Goal: Find contact information: Find contact information

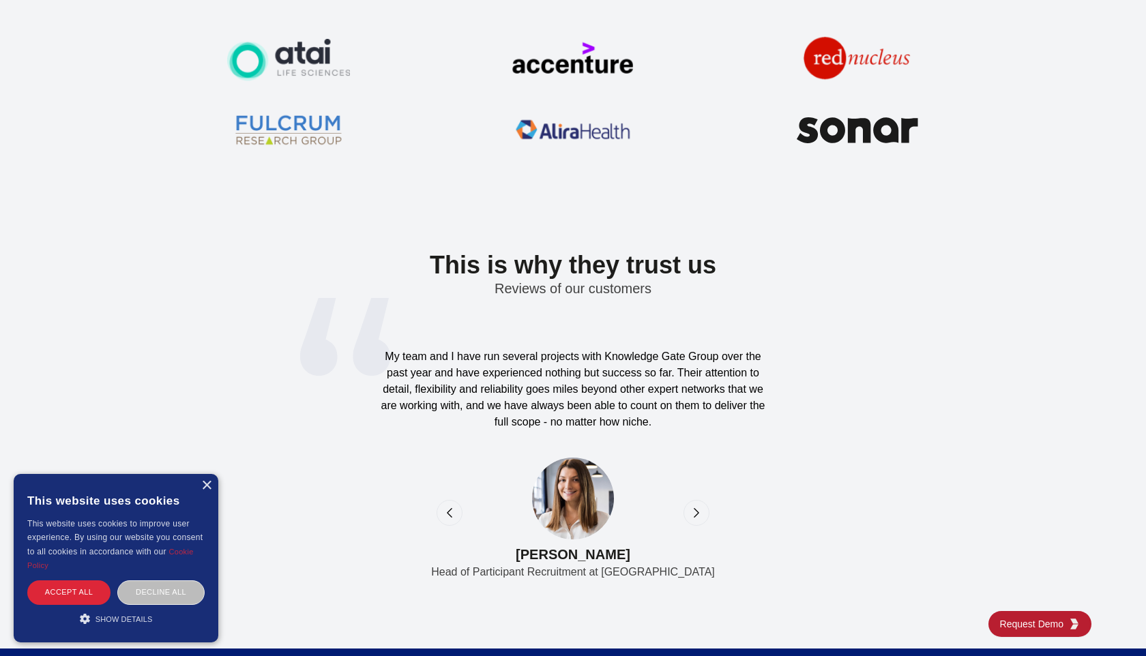
scroll to position [5363, 0]
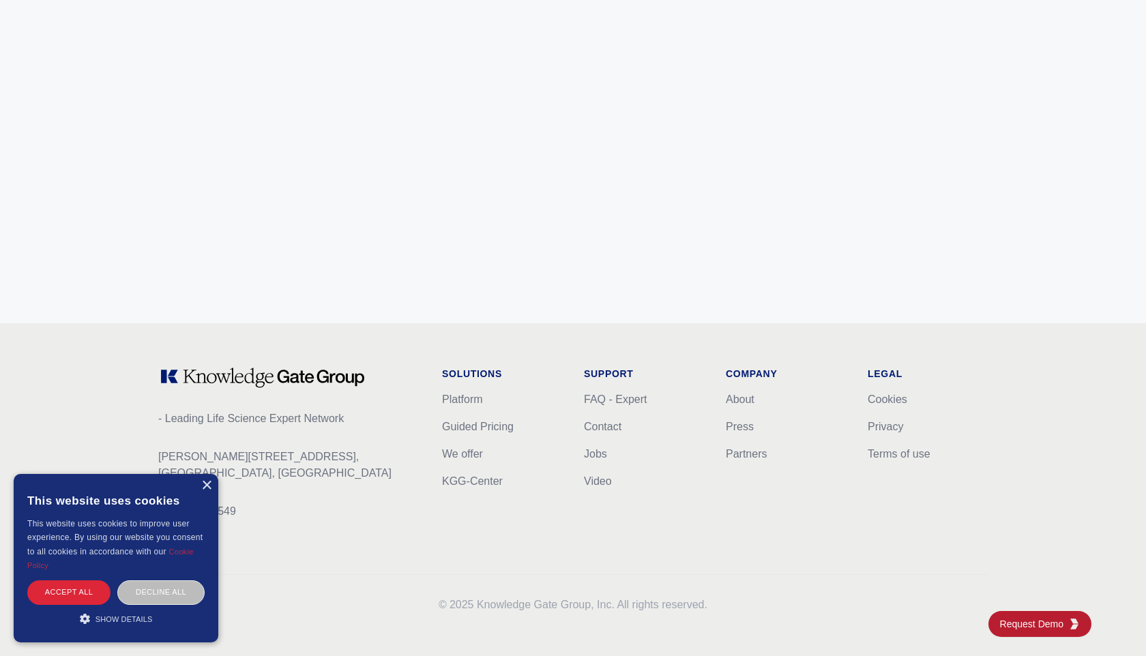
click at [306, 375] on icon at bounding box center [286, 378] width 158 height 20
click at [259, 389] on div "- Leading Life Science Expert Network [PERSON_NAME][STREET_ADDRESS] CVR: 403025…" at bounding box center [289, 454] width 262 height 175
click at [210, 492] on div "× This website uses cookies This website uses cookies to improve user experienc…" at bounding box center [116, 558] width 205 height 169
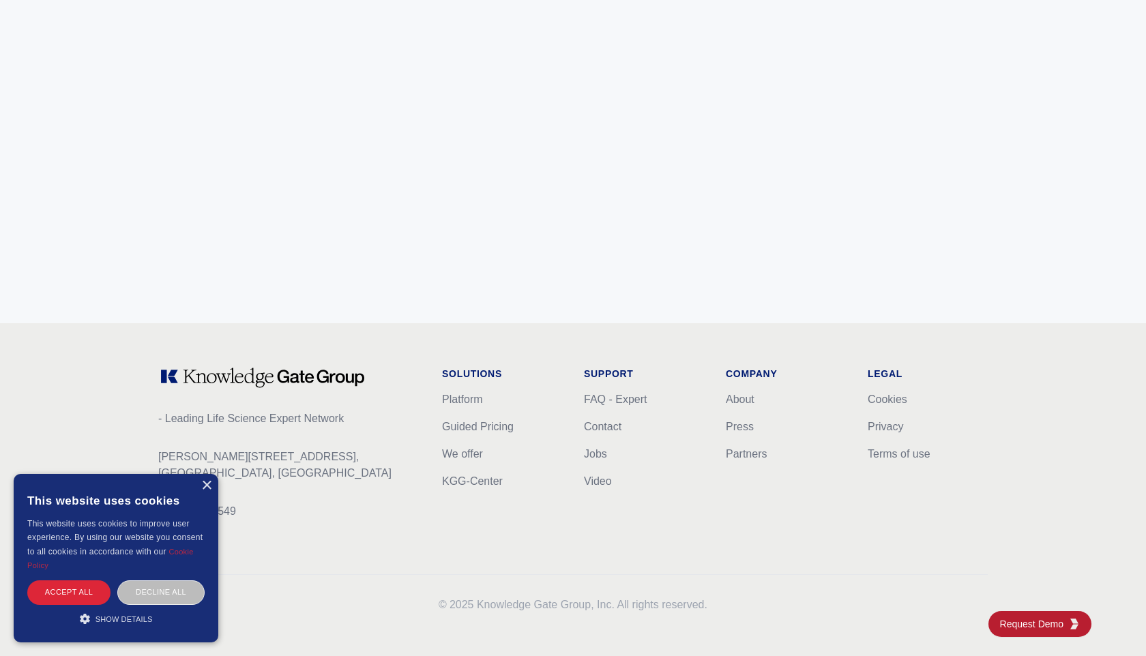
click at [201, 491] on div "This website uses cookies" at bounding box center [115, 500] width 177 height 33
click at [201, 484] on div "×" at bounding box center [206, 486] width 10 height 10
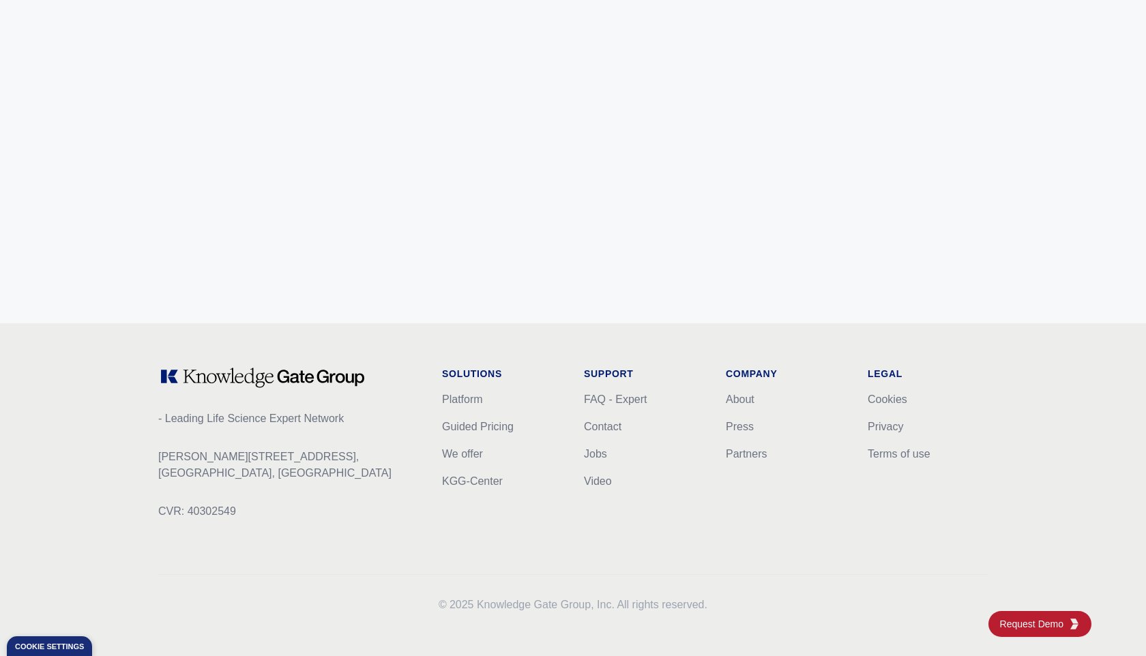
click at [188, 511] on p "CVR: 40302549" at bounding box center [289, 512] width 262 height 16
click at [349, 461] on p "[PERSON_NAME][STREET_ADDRESS]" at bounding box center [289, 465] width 262 height 33
click at [753, 368] on h1 "Company" at bounding box center [786, 374] width 120 height 14
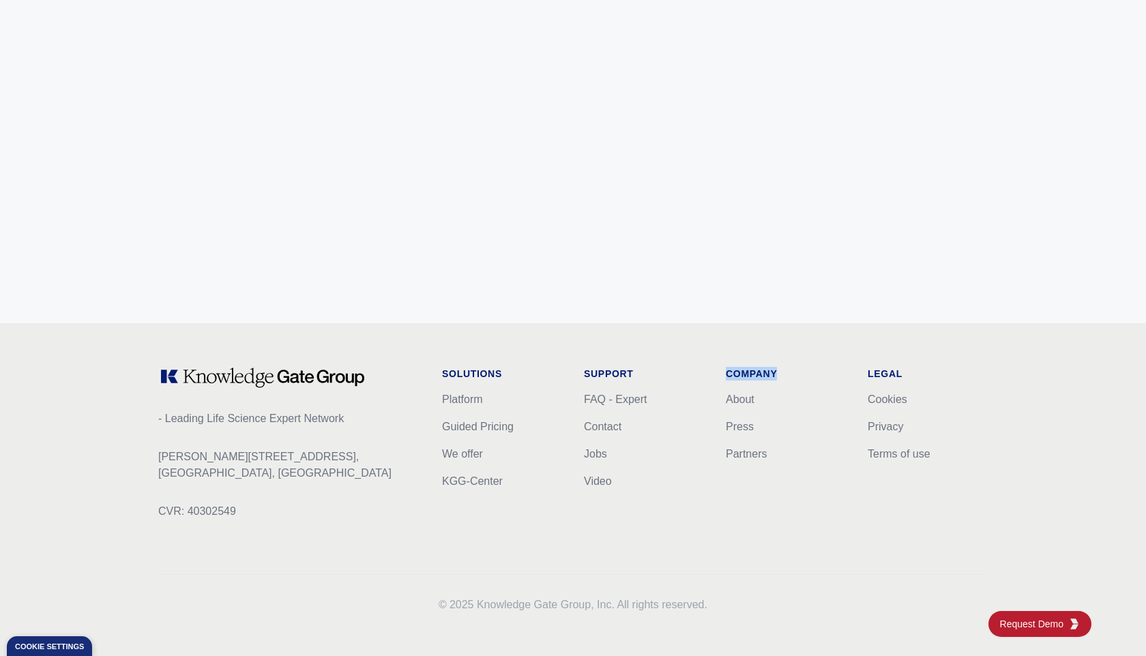
click at [753, 368] on h1 "Company" at bounding box center [786, 374] width 120 height 14
click at [884, 378] on h1 "Legal" at bounding box center [928, 374] width 120 height 14
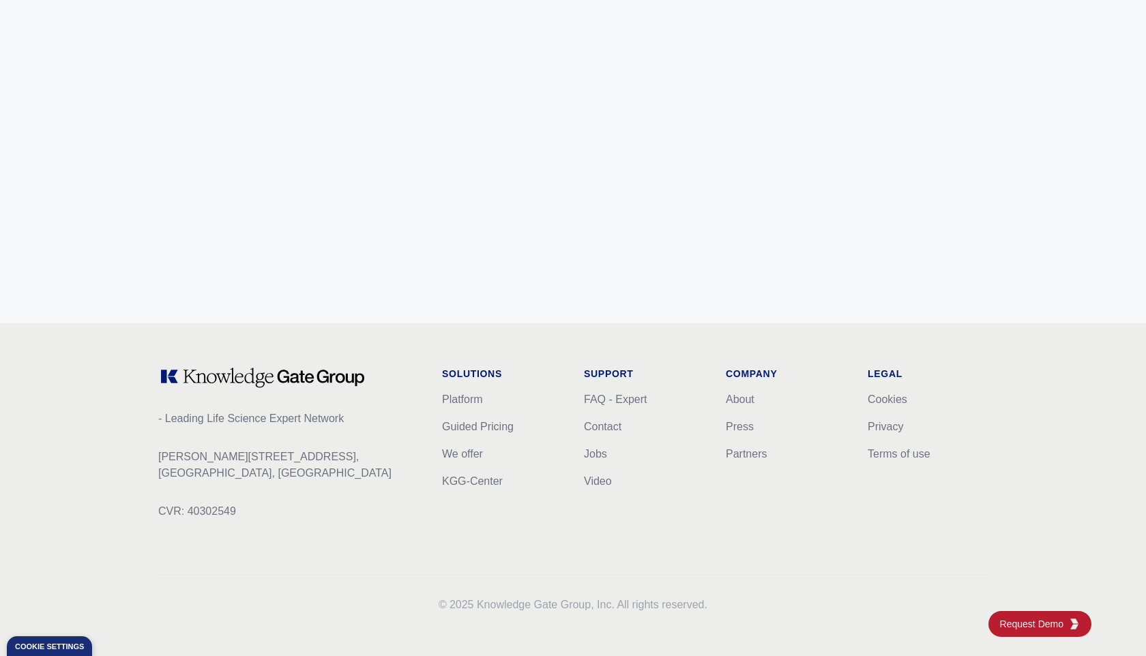
click at [814, 537] on div "Company About Press Partners" at bounding box center [786, 454] width 120 height 175
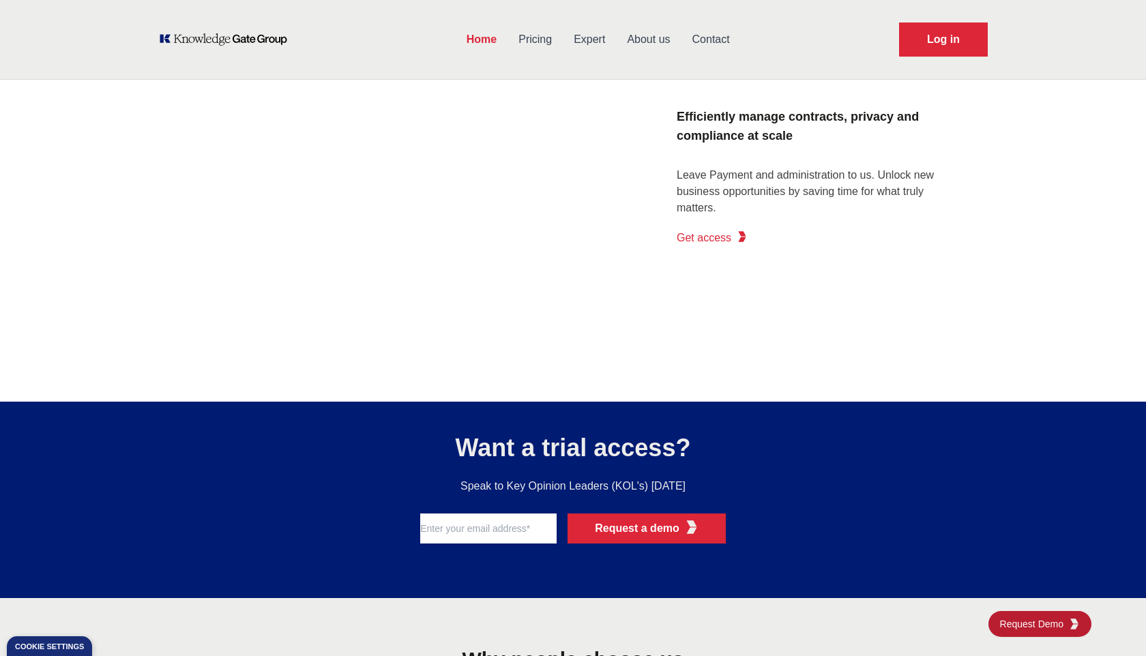
scroll to position [599, 0]
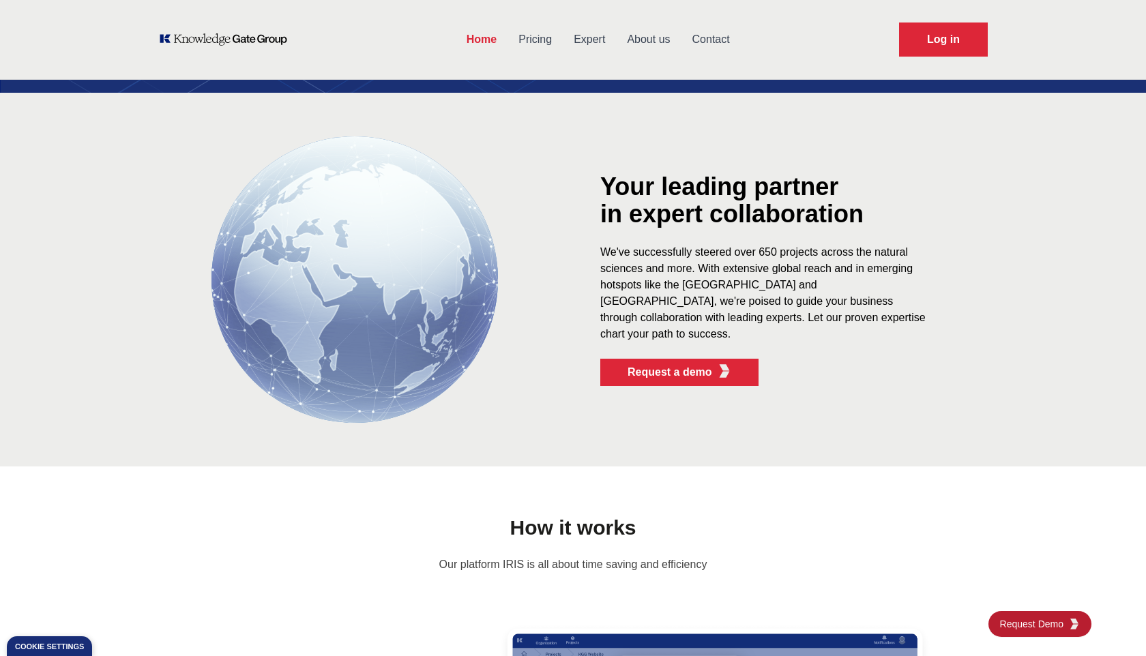
click at [699, 37] on link "Contact" at bounding box center [711, 39] width 59 height 35
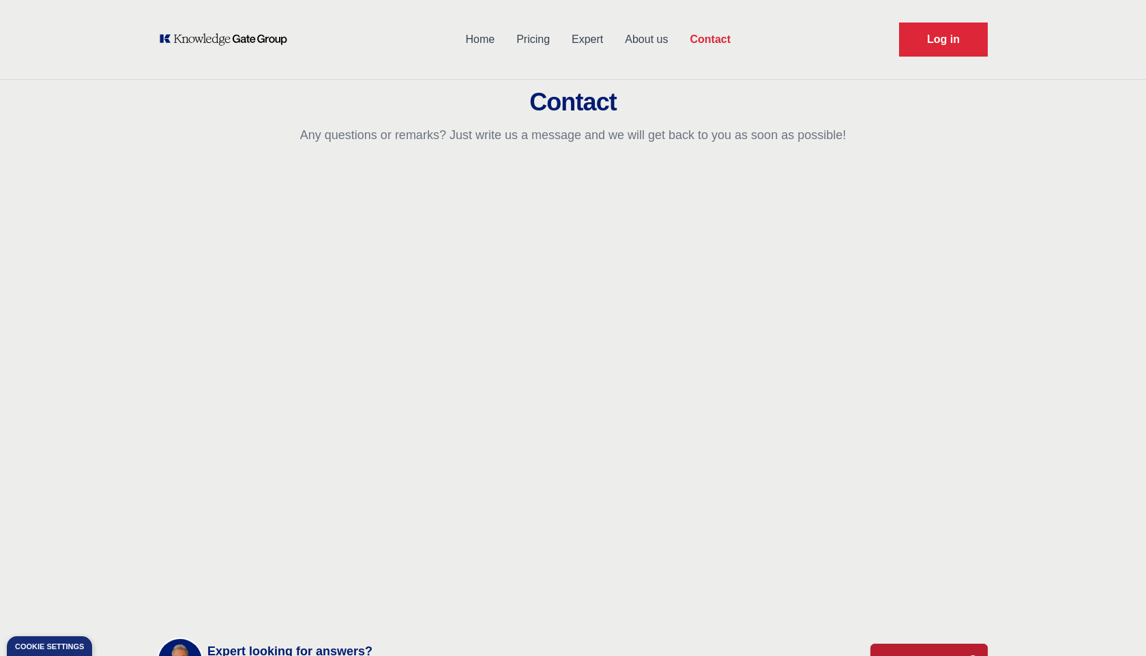
click at [518, 45] on link "Pricing" at bounding box center [533, 39] width 55 height 35
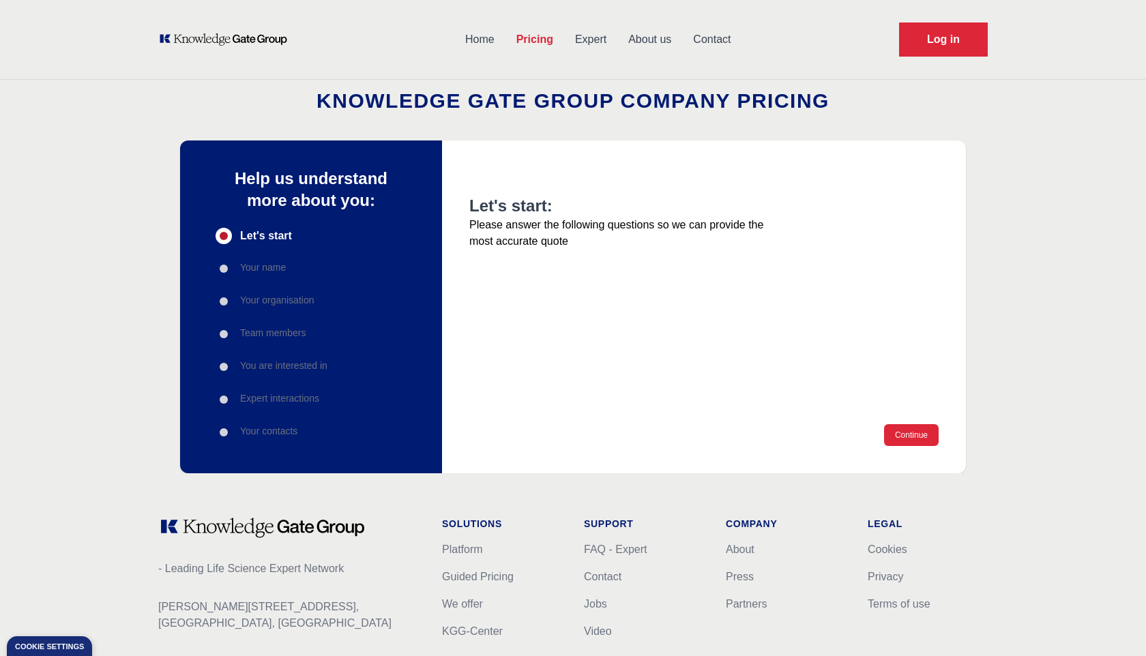
click at [486, 44] on link "Home" at bounding box center [479, 39] width 51 height 35
